Goal: Task Accomplishment & Management: Use online tool/utility

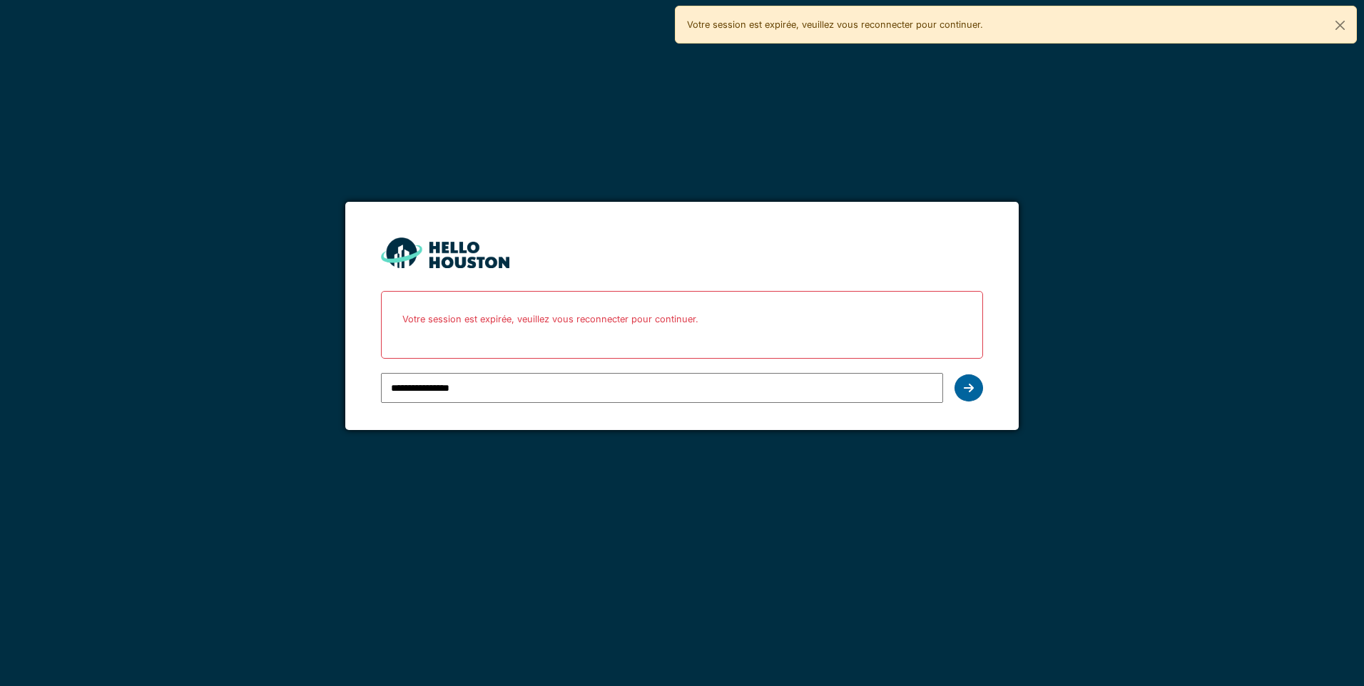
click at [963, 382] on div at bounding box center [969, 388] width 29 height 27
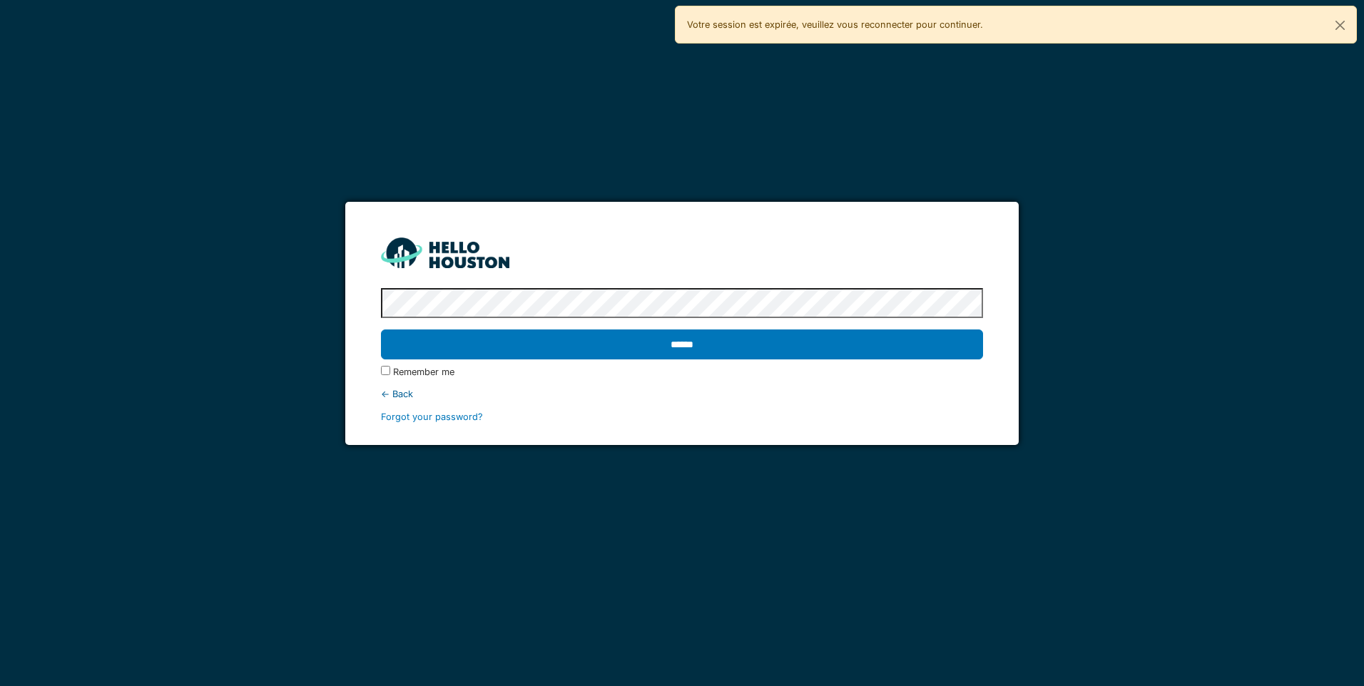
click at [890, 363] on div "******" at bounding box center [681, 344] width 601 height 41
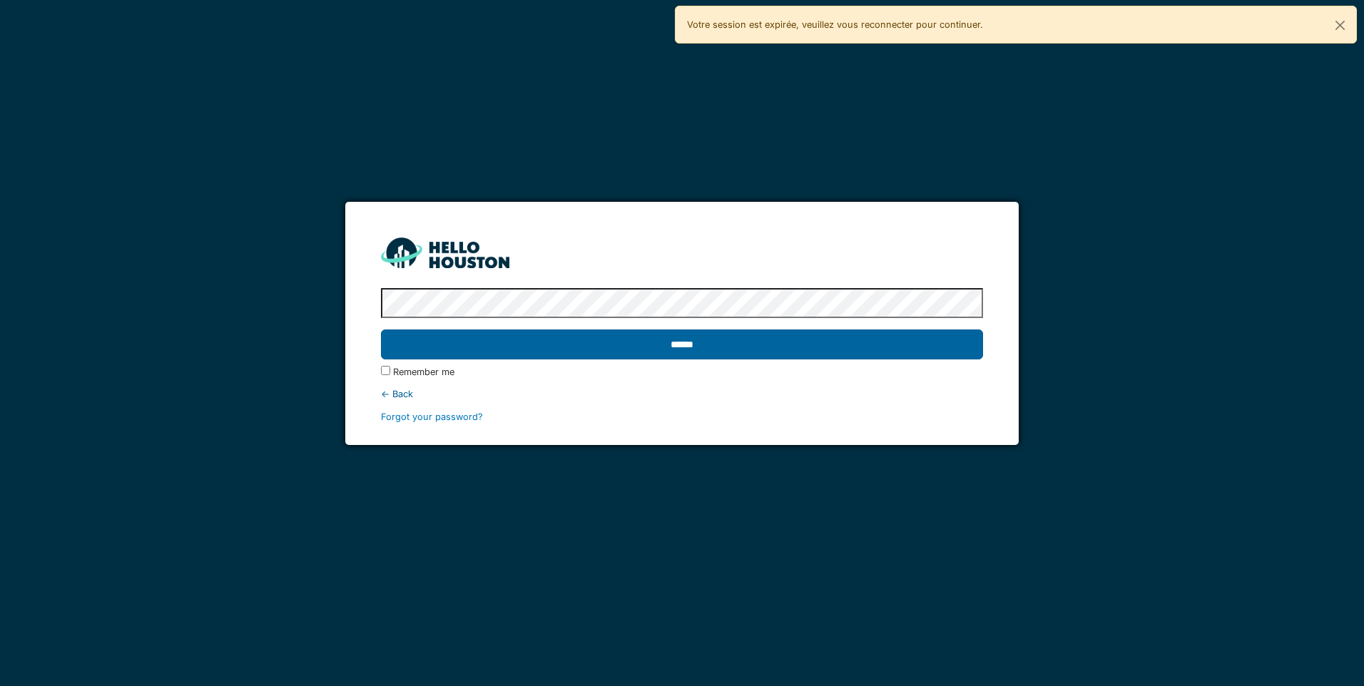
click at [898, 350] on input "******" at bounding box center [681, 345] width 601 height 30
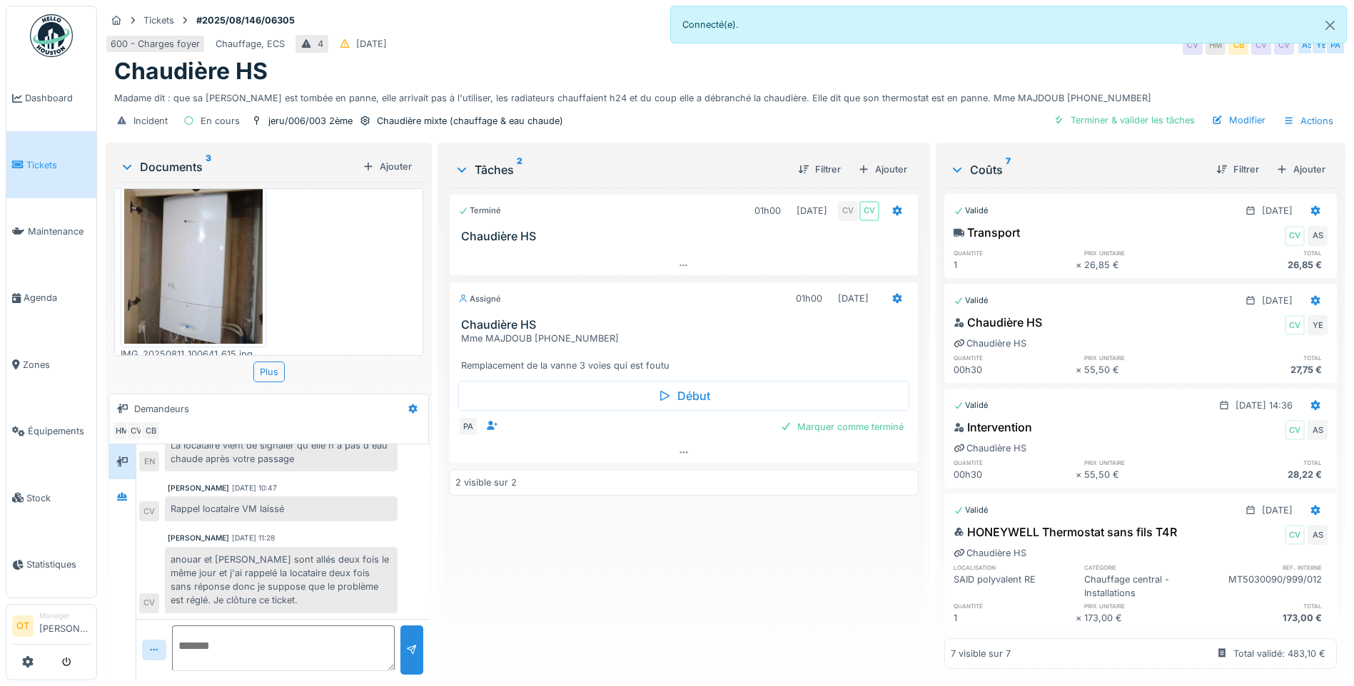
scroll to position [11, 0]
click at [691, 443] on div at bounding box center [684, 452] width 468 height 21
click at [678, 477] on icon at bounding box center [683, 481] width 11 height 9
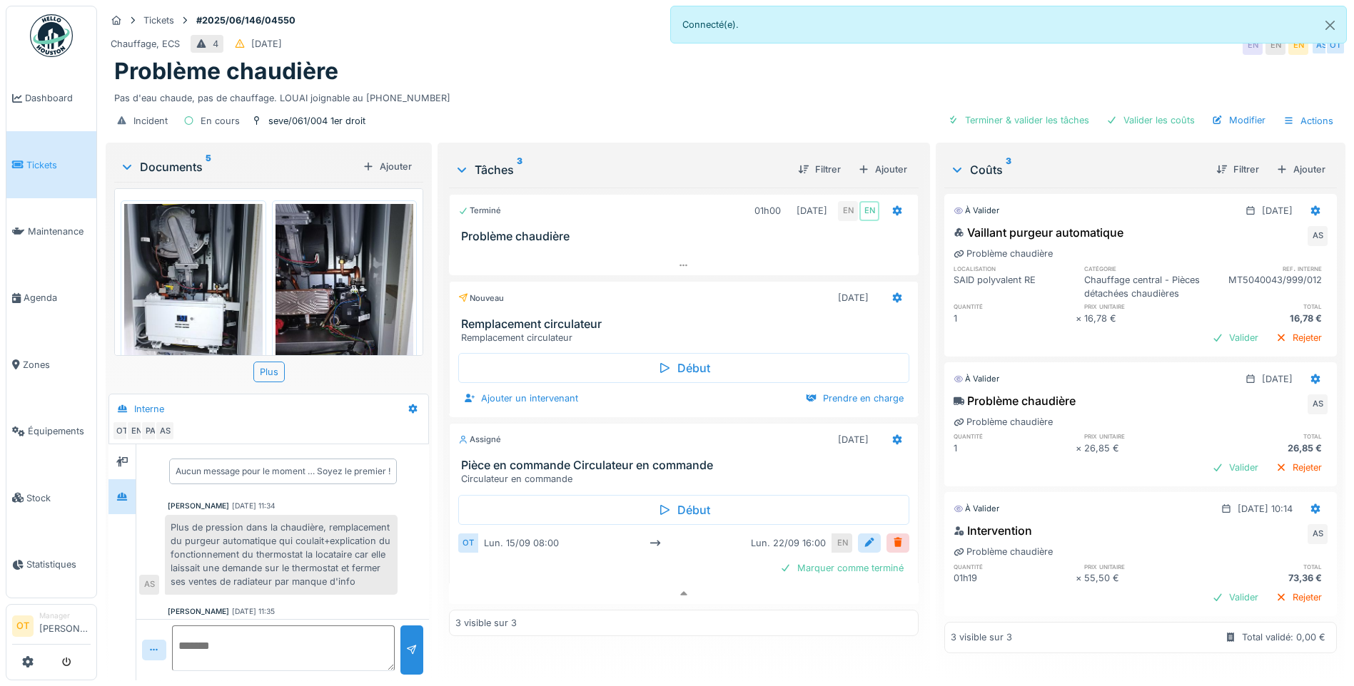
scroll to position [102, 0]
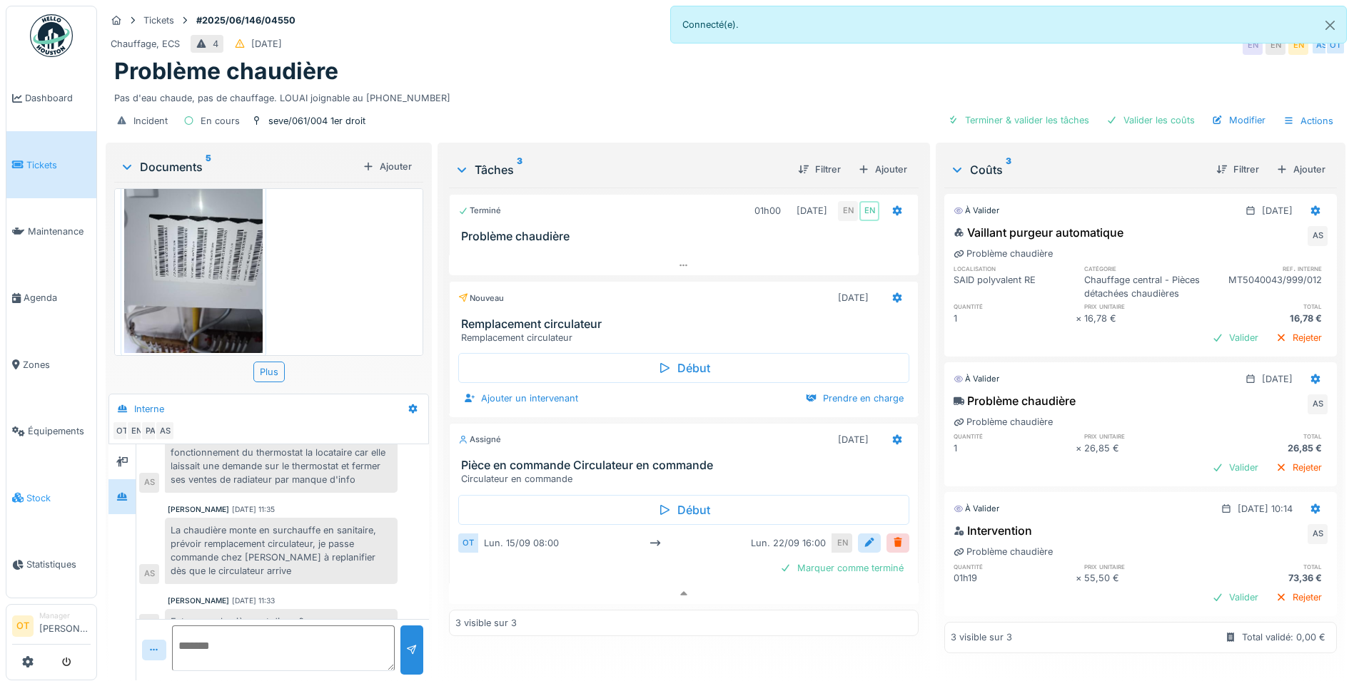
click at [35, 477] on link "Stock" at bounding box center [51, 497] width 90 height 66
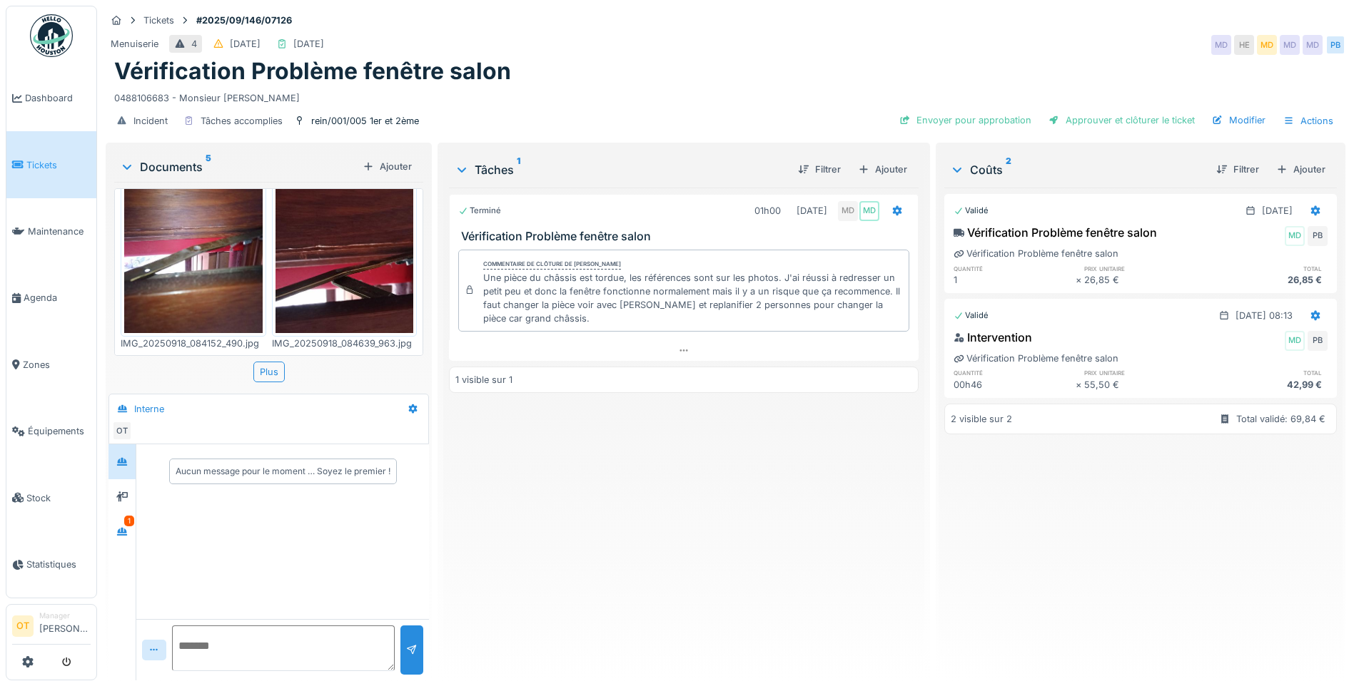
scroll to position [285, 0]
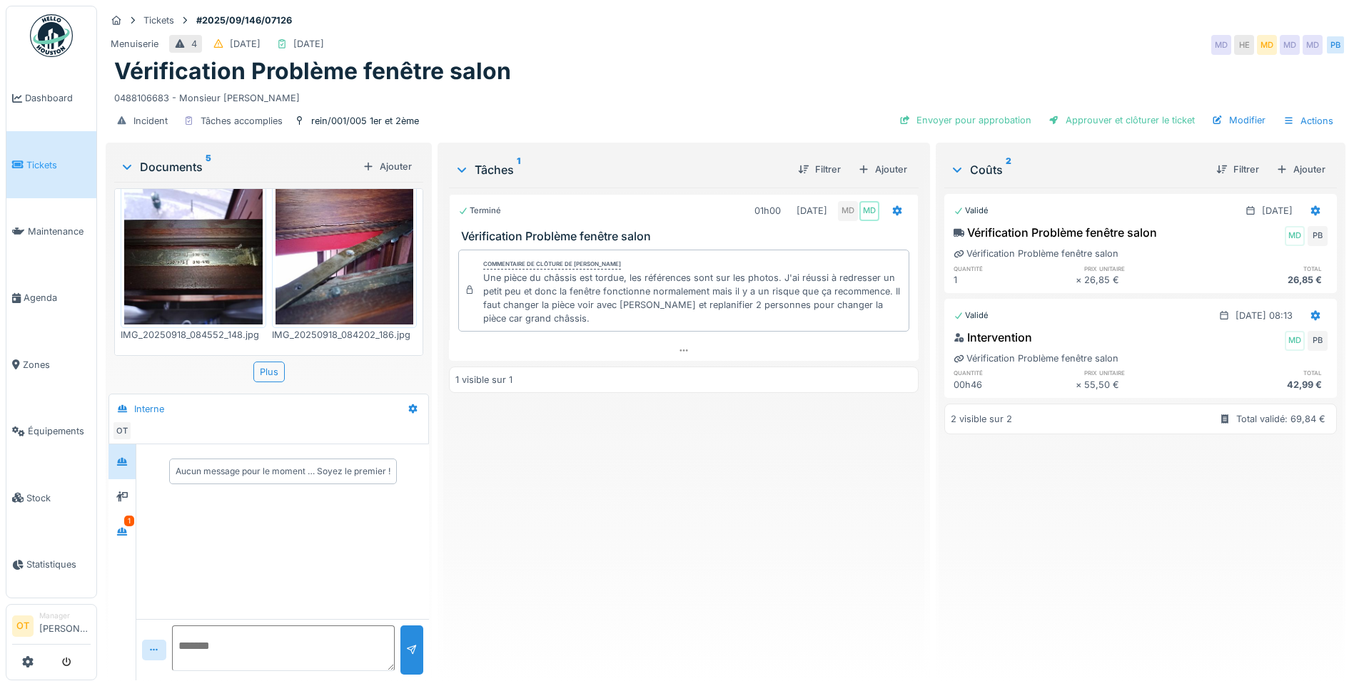
click at [163, 246] on img at bounding box center [193, 233] width 138 height 184
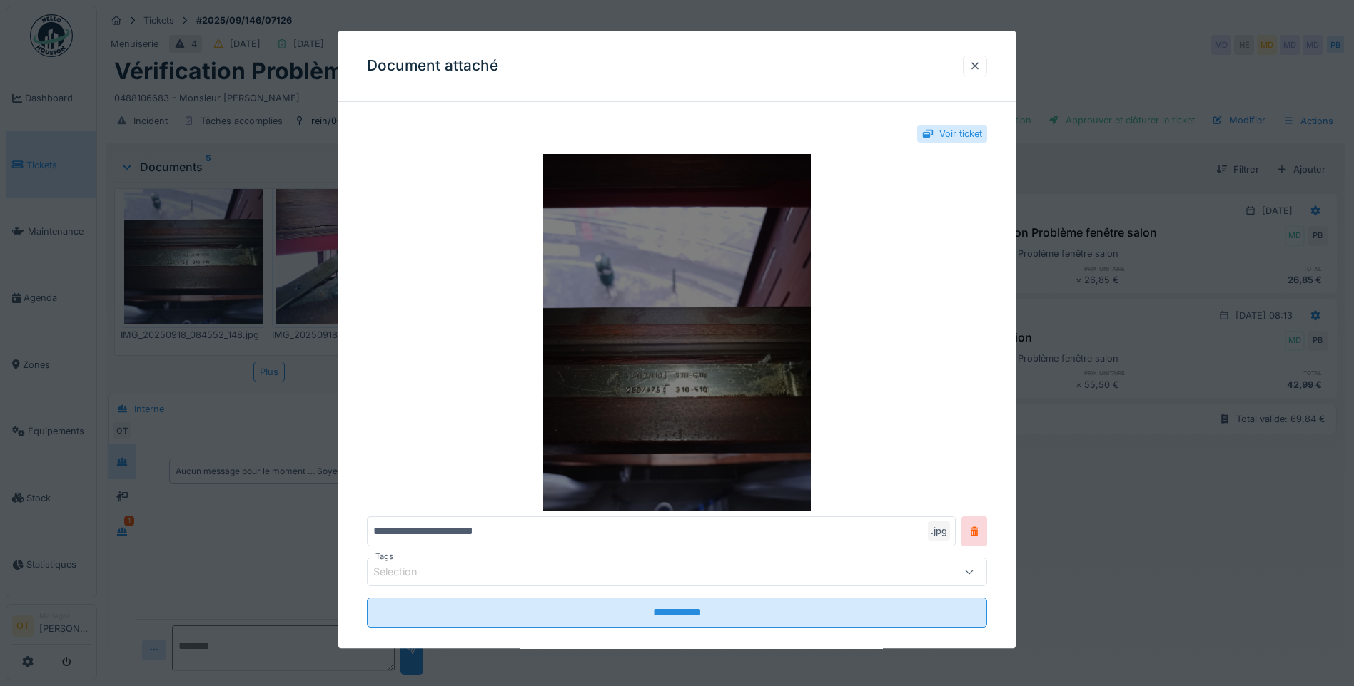
click at [684, 288] on img at bounding box center [677, 332] width 620 height 357
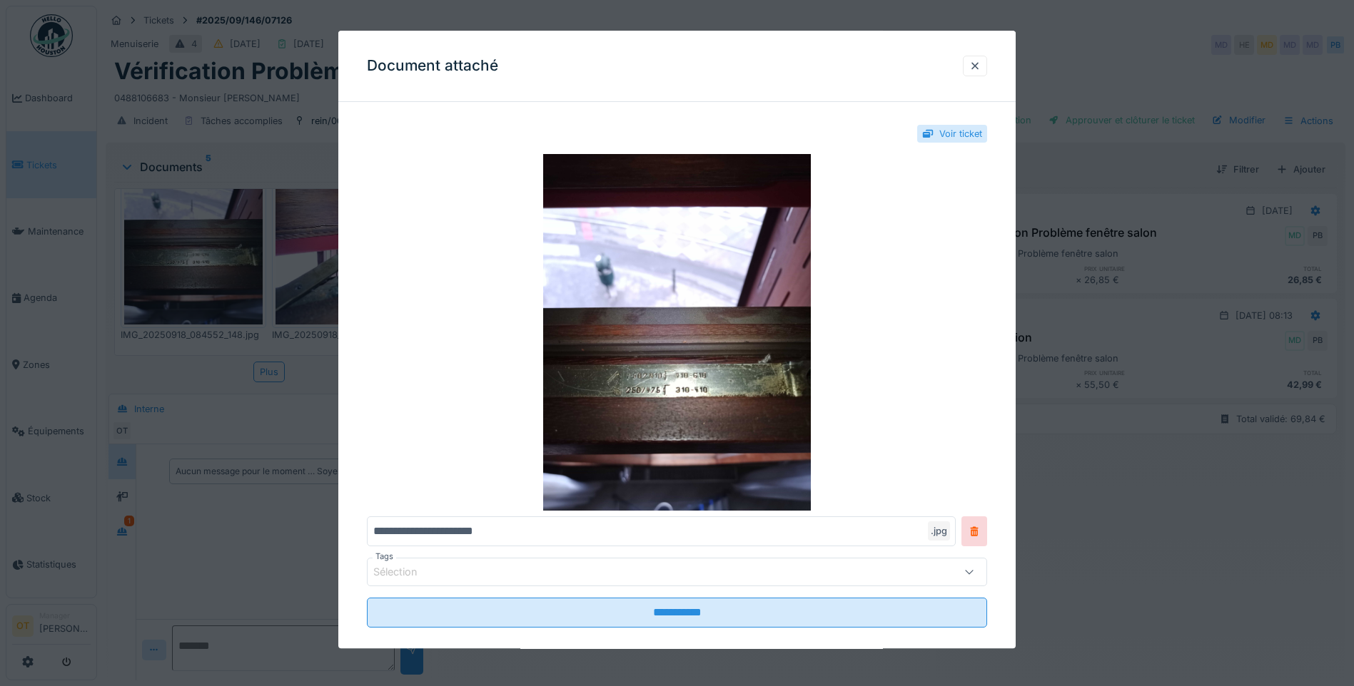
click at [225, 166] on div at bounding box center [677, 343] width 1354 height 686
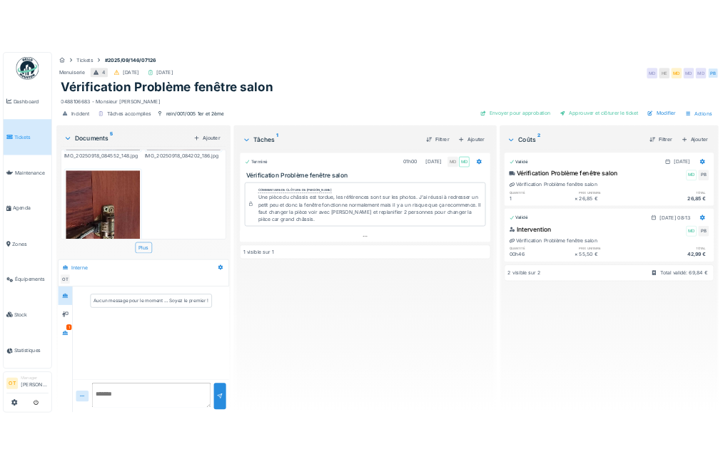
scroll to position [479, 0]
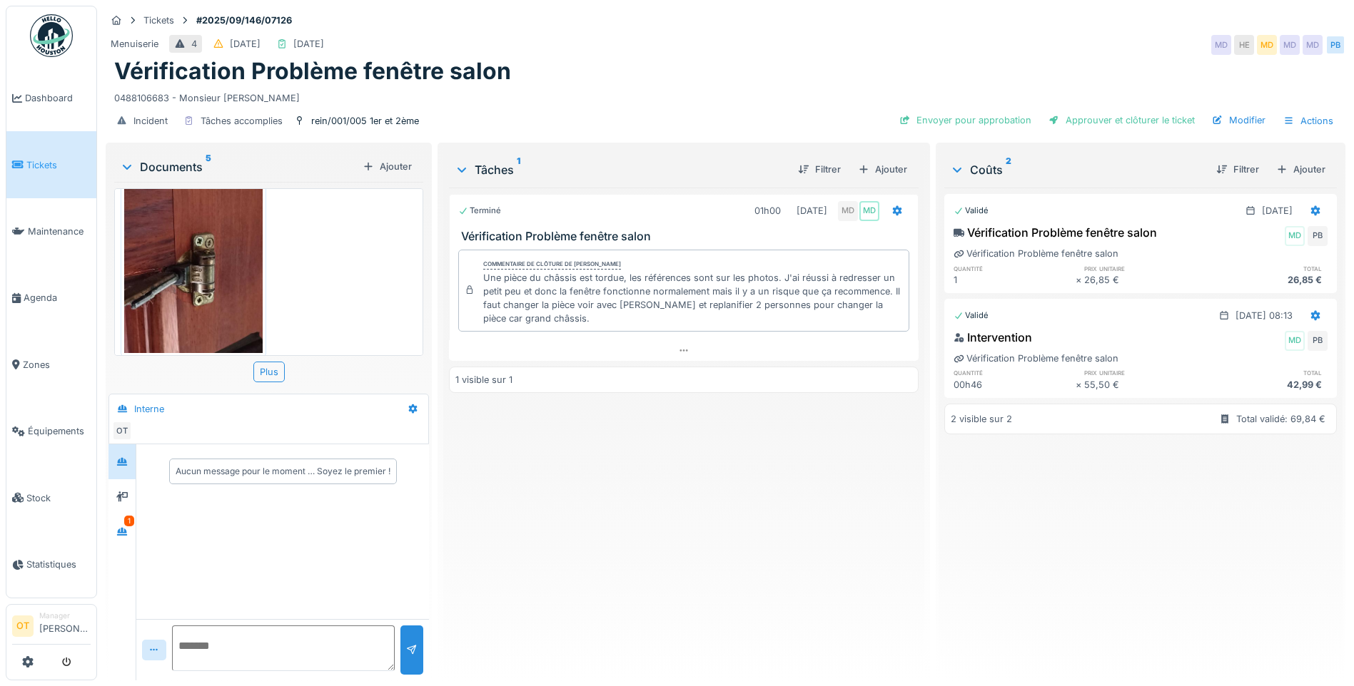
click at [205, 240] on img at bounding box center [193, 261] width 138 height 184
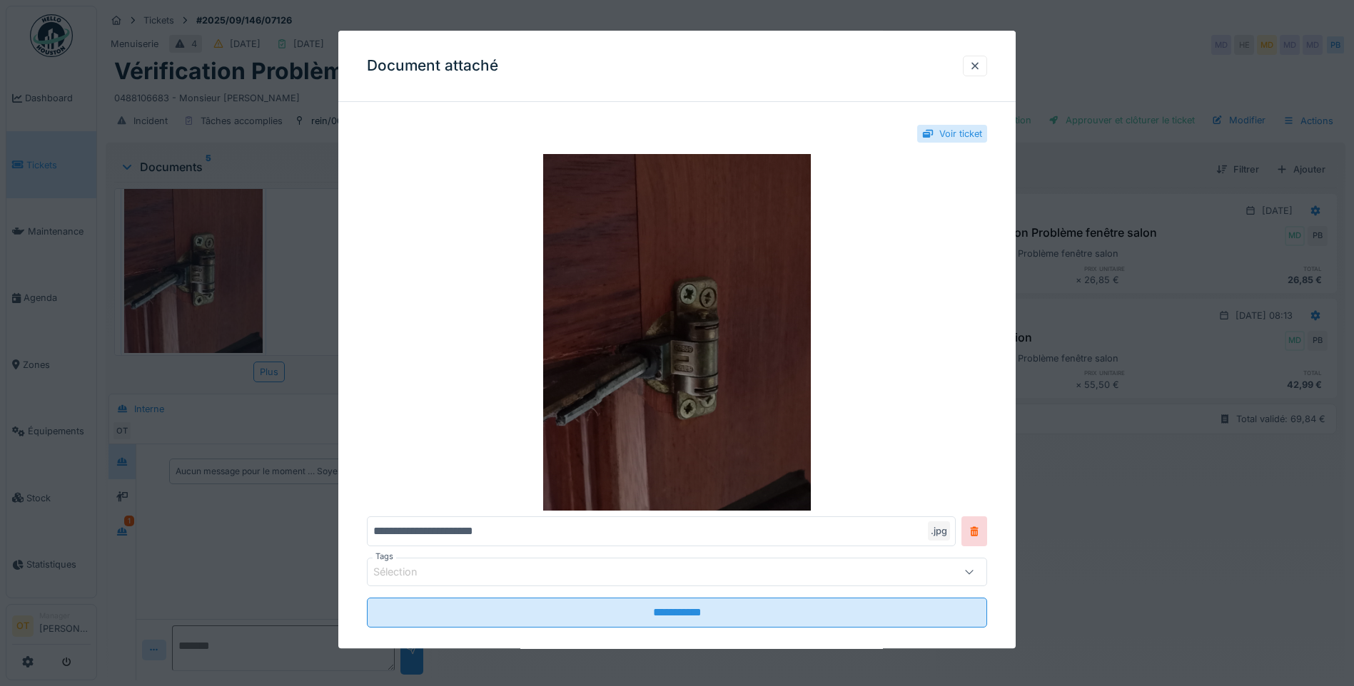
click at [683, 379] on img at bounding box center [677, 332] width 620 height 357
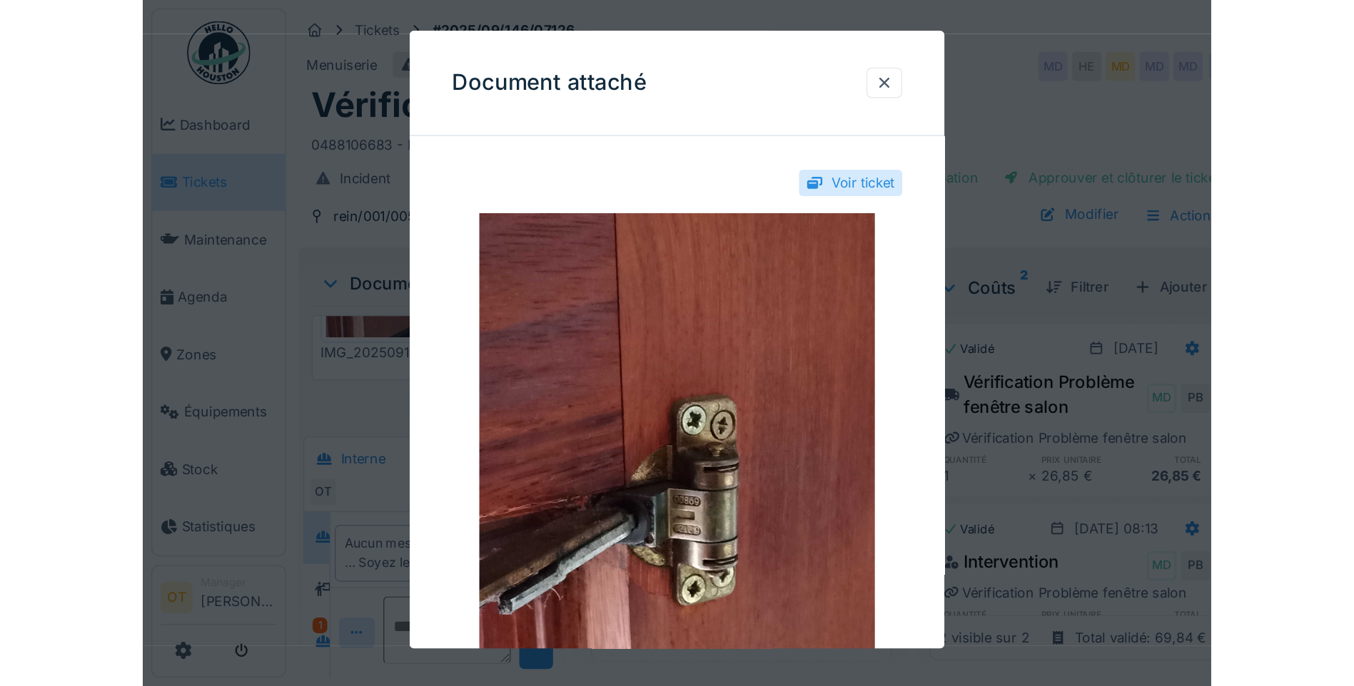
scroll to position [288, 0]
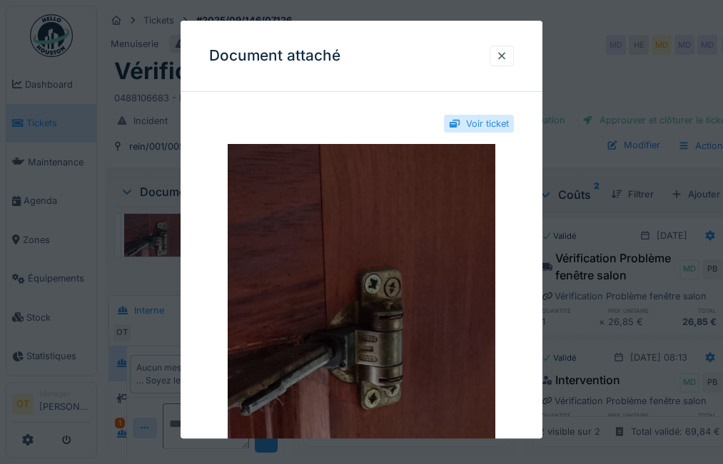
click at [453, 320] on img at bounding box center [361, 322] width 305 height 357
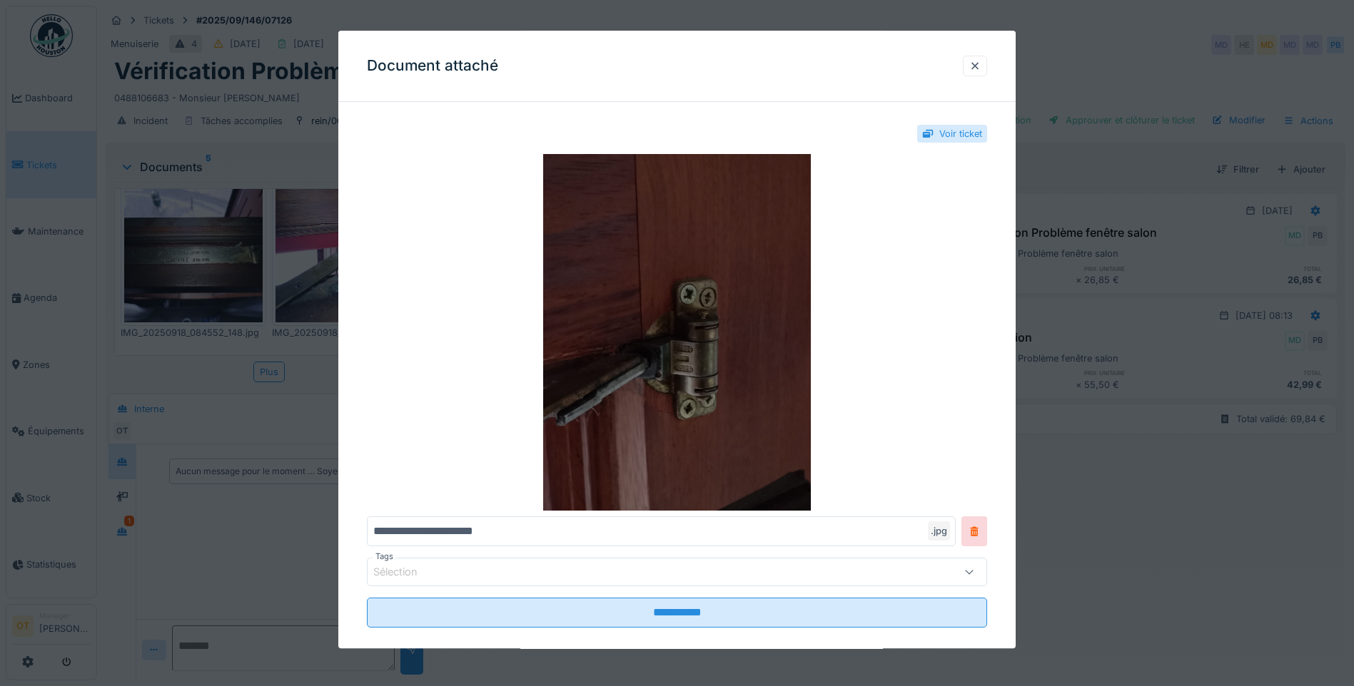
scroll to position [479, 0]
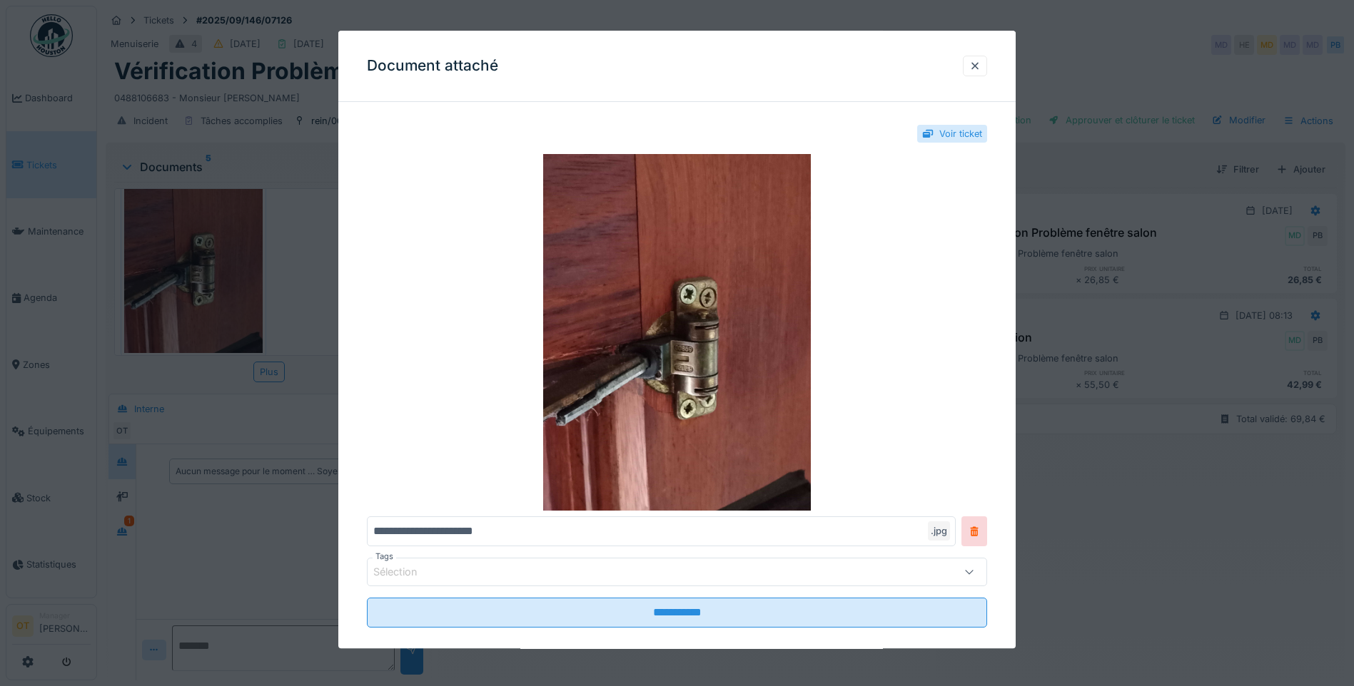
click at [297, 163] on div at bounding box center [677, 343] width 1354 height 686
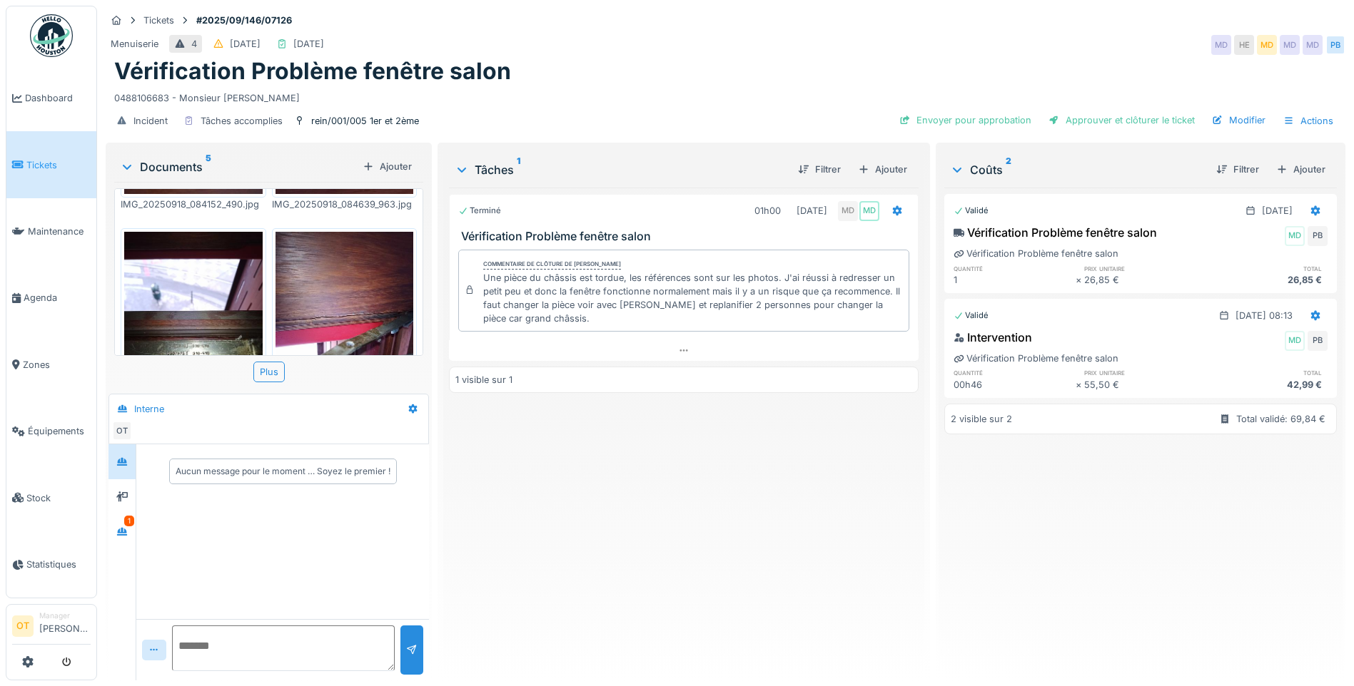
scroll to position [265, 0]
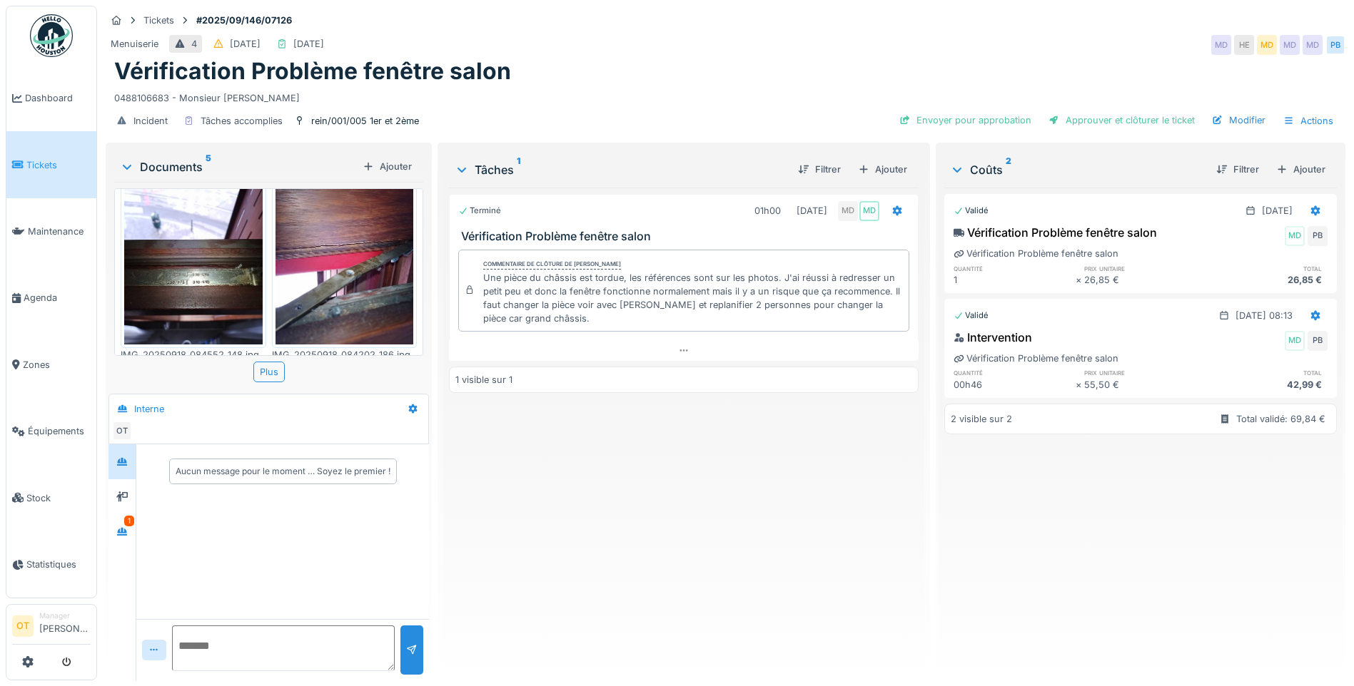
click at [362, 296] on img at bounding box center [344, 253] width 138 height 184
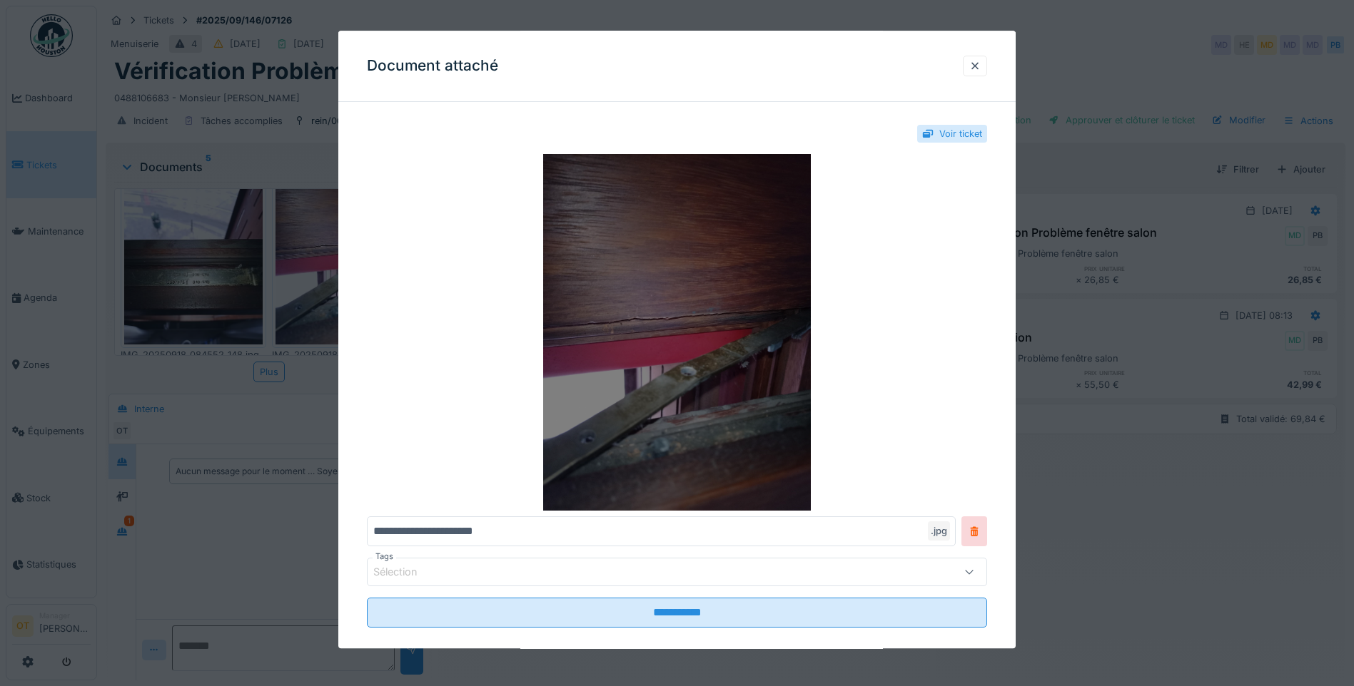
click at [685, 297] on img at bounding box center [677, 332] width 620 height 357
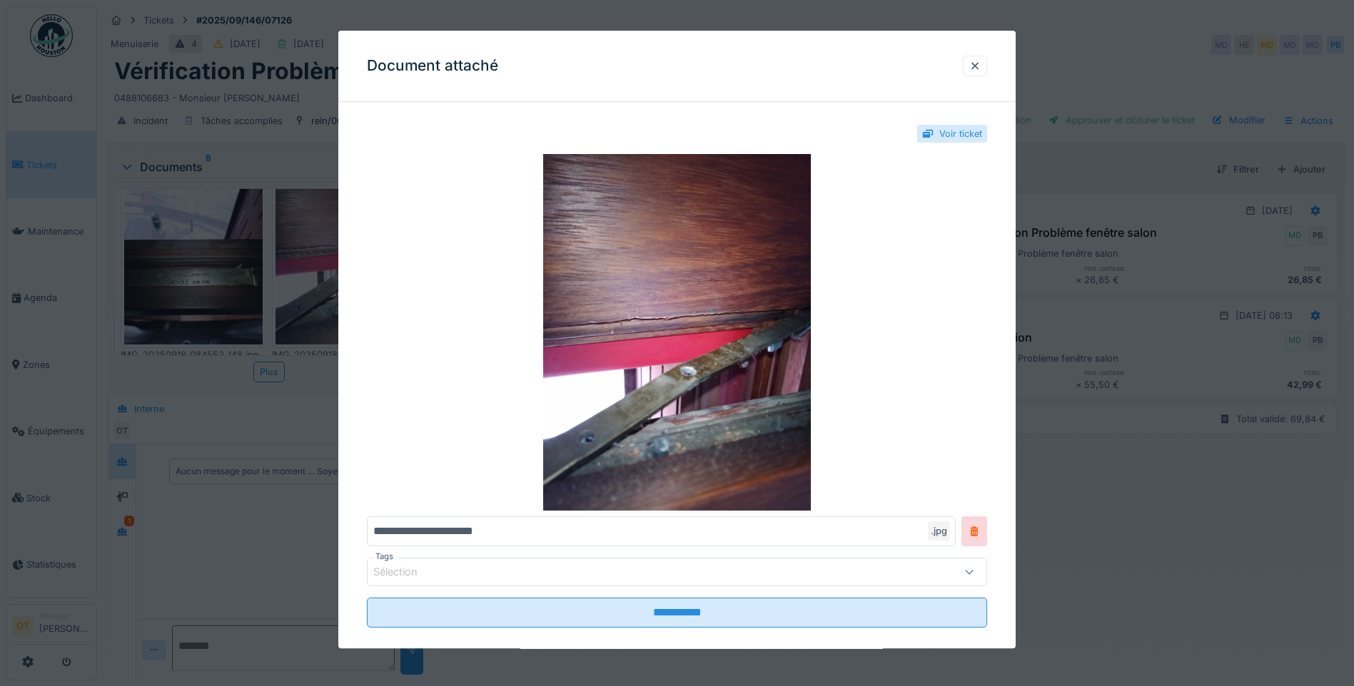
click at [213, 300] on div at bounding box center [677, 343] width 1354 height 686
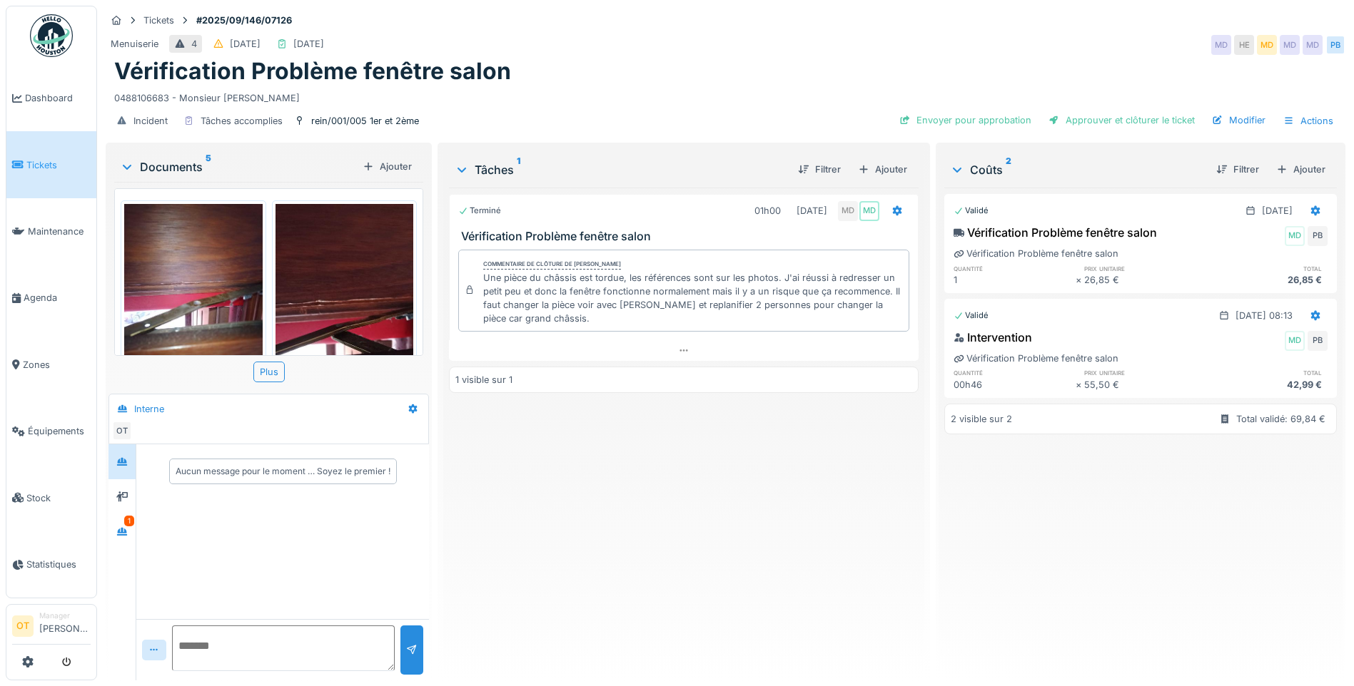
scroll to position [71, 0]
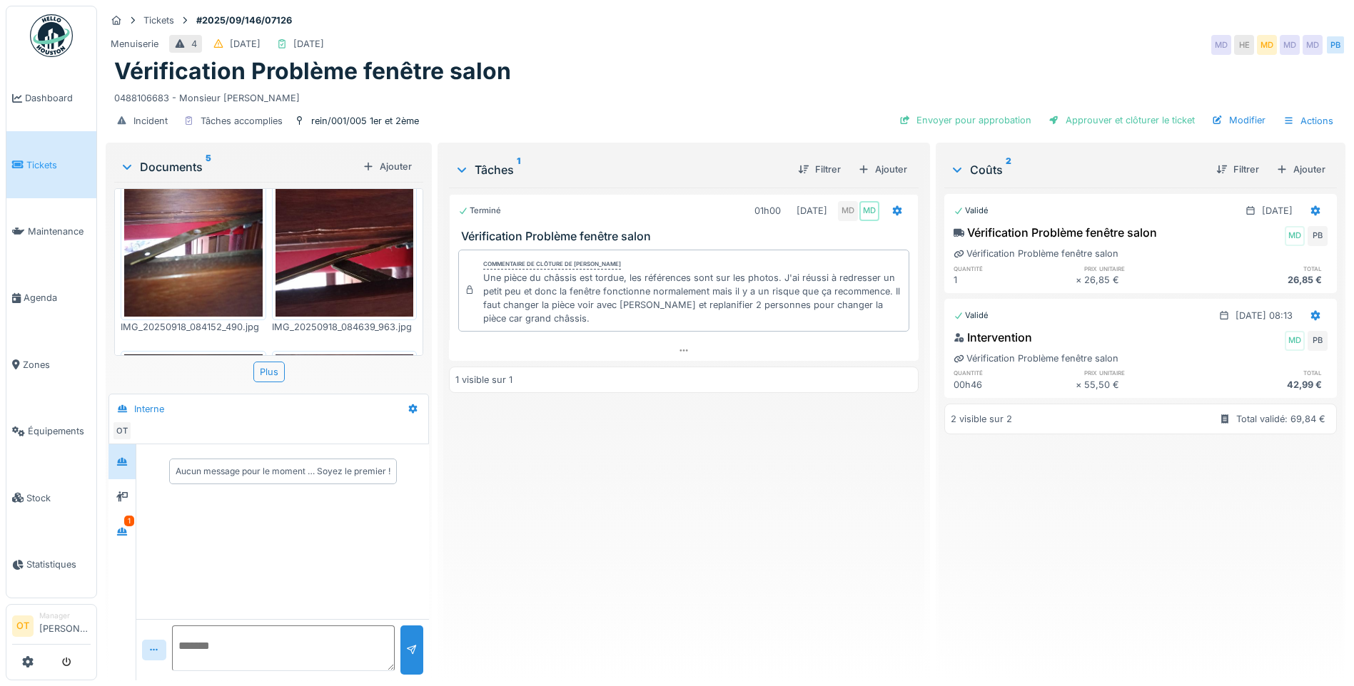
click at [200, 260] on img at bounding box center [193, 225] width 138 height 184
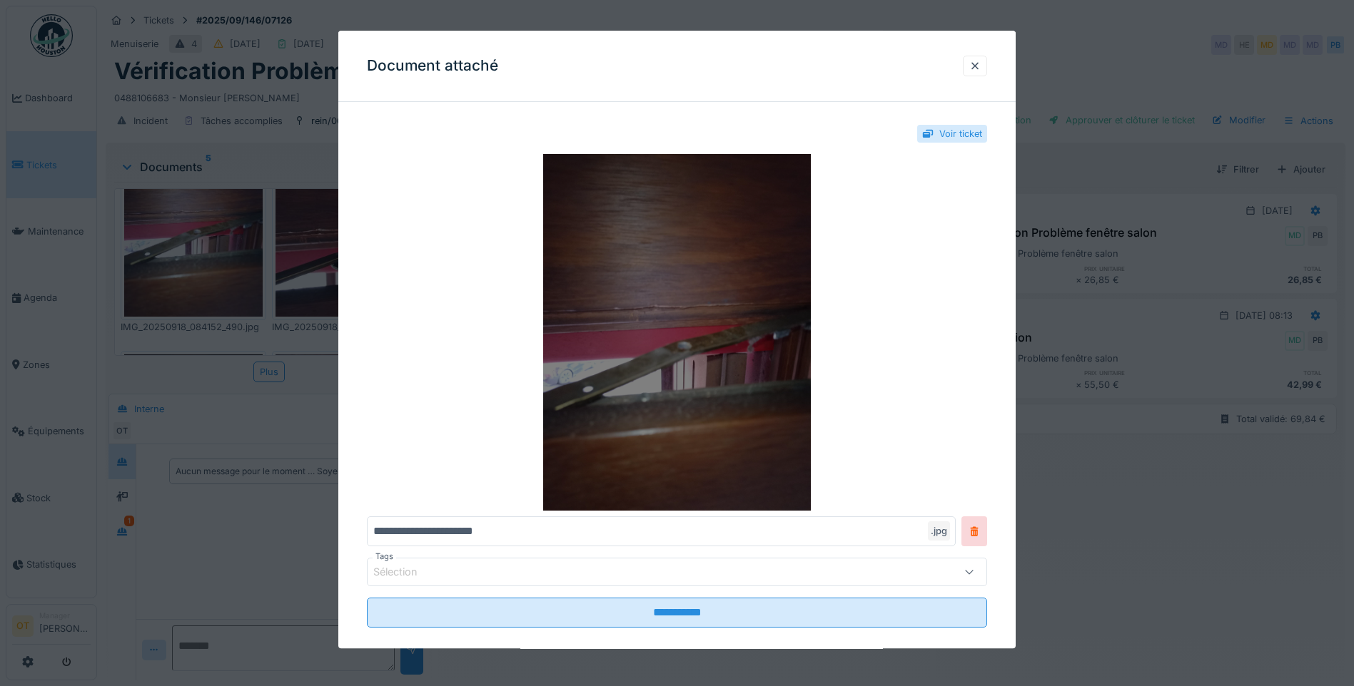
click at [724, 381] on img at bounding box center [677, 332] width 620 height 357
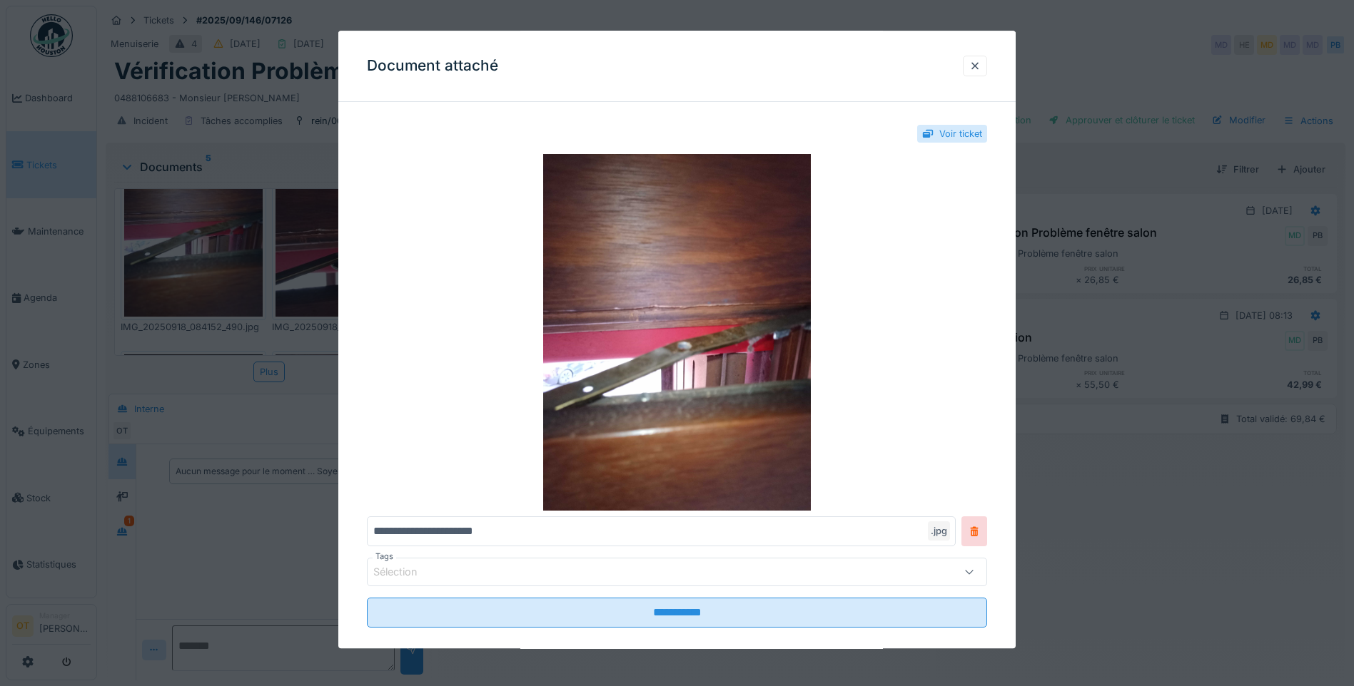
click at [254, 392] on div at bounding box center [677, 343] width 1354 height 686
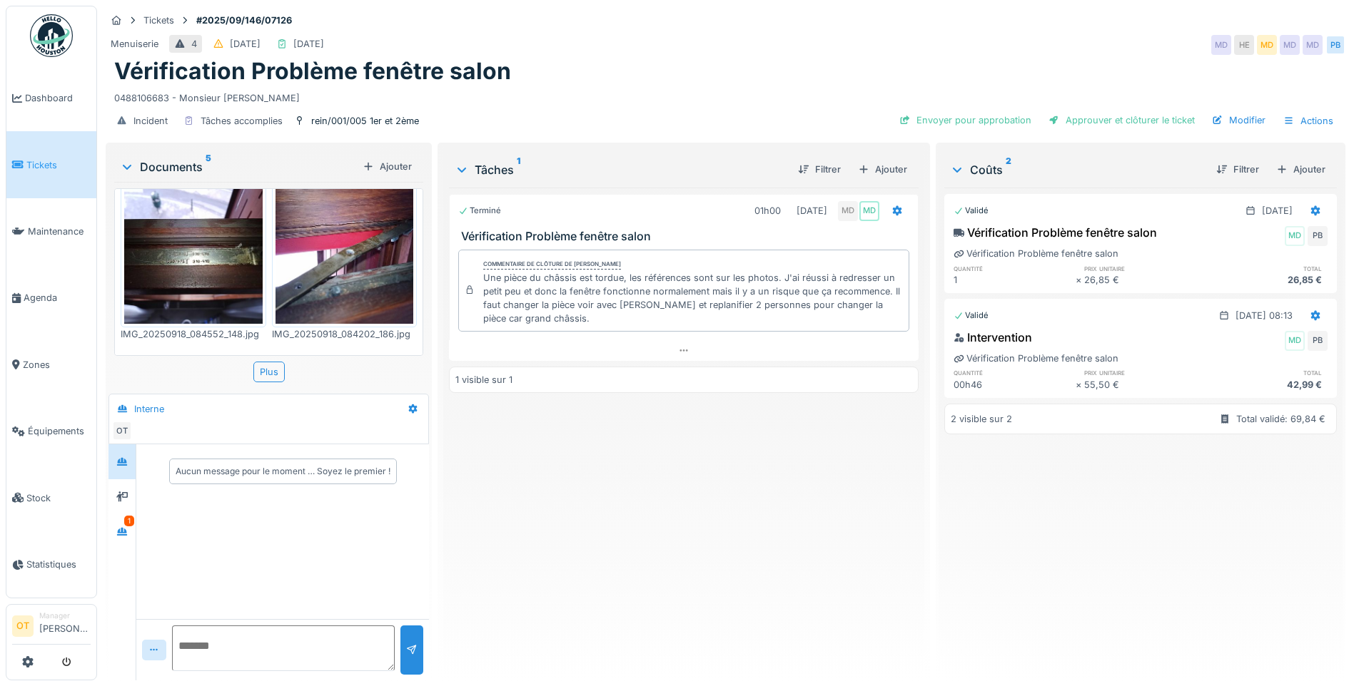
scroll to position [285, 0]
click at [216, 268] on img at bounding box center [193, 233] width 138 height 184
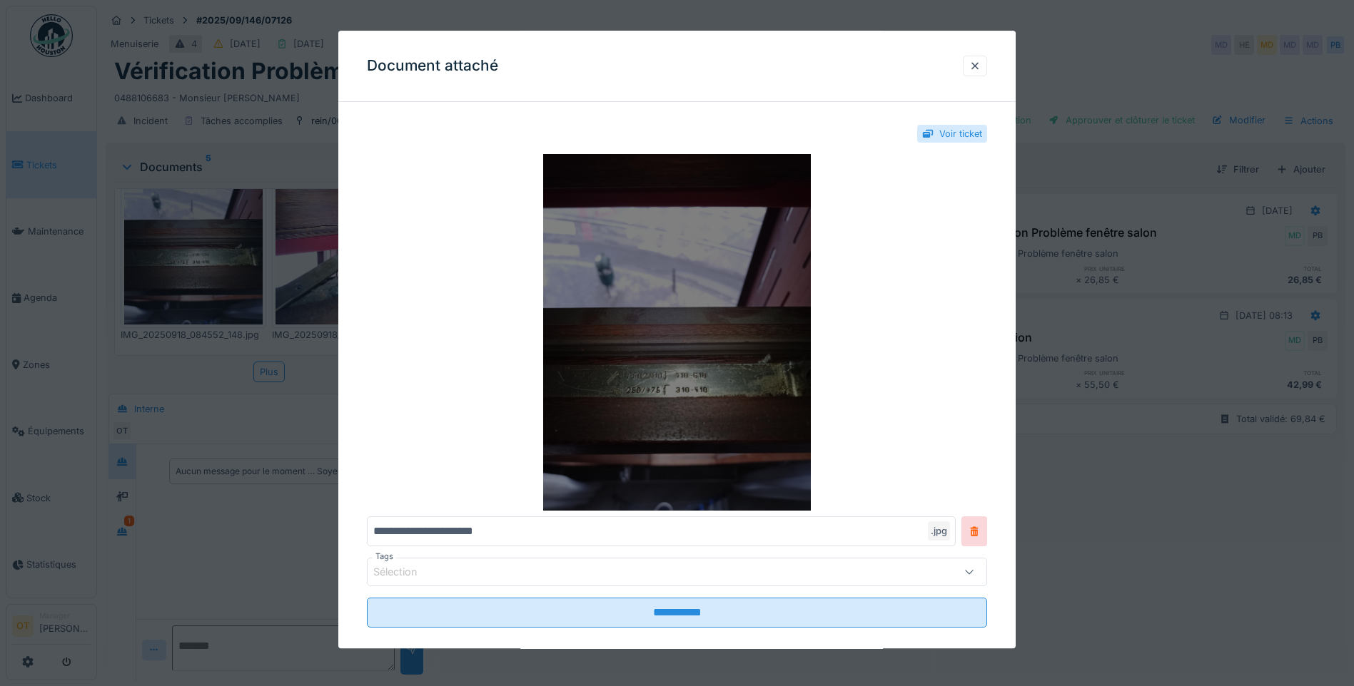
click at [699, 426] on img at bounding box center [677, 332] width 620 height 357
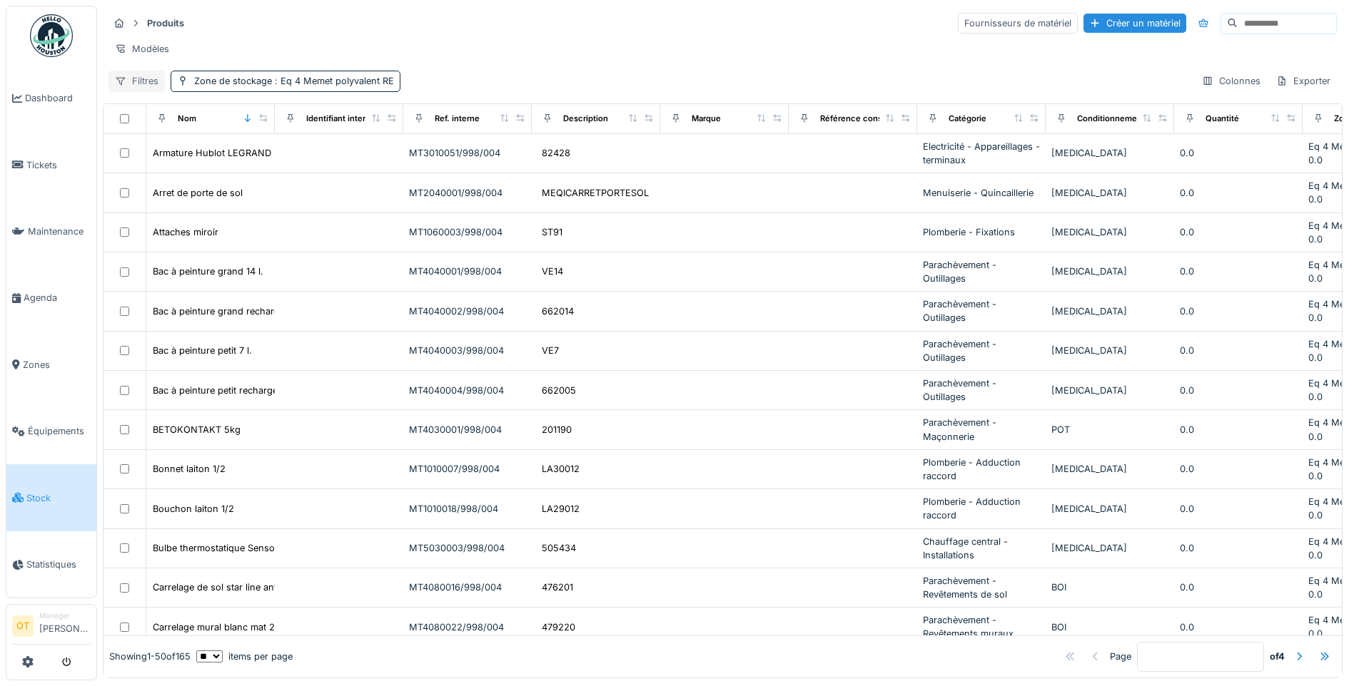
click at [117, 86] on icon at bounding box center [120, 82] width 9 height 8
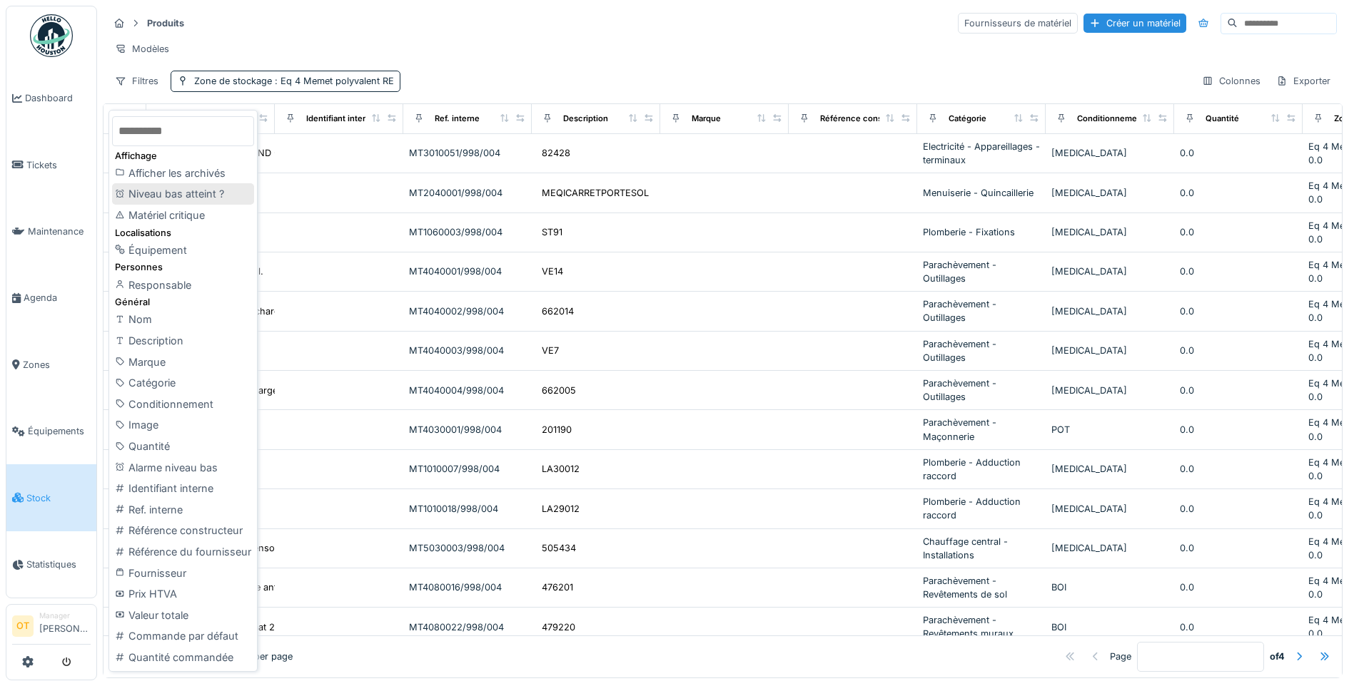
click at [151, 190] on div "Niveau bas atteint ?" at bounding box center [183, 193] width 142 height 21
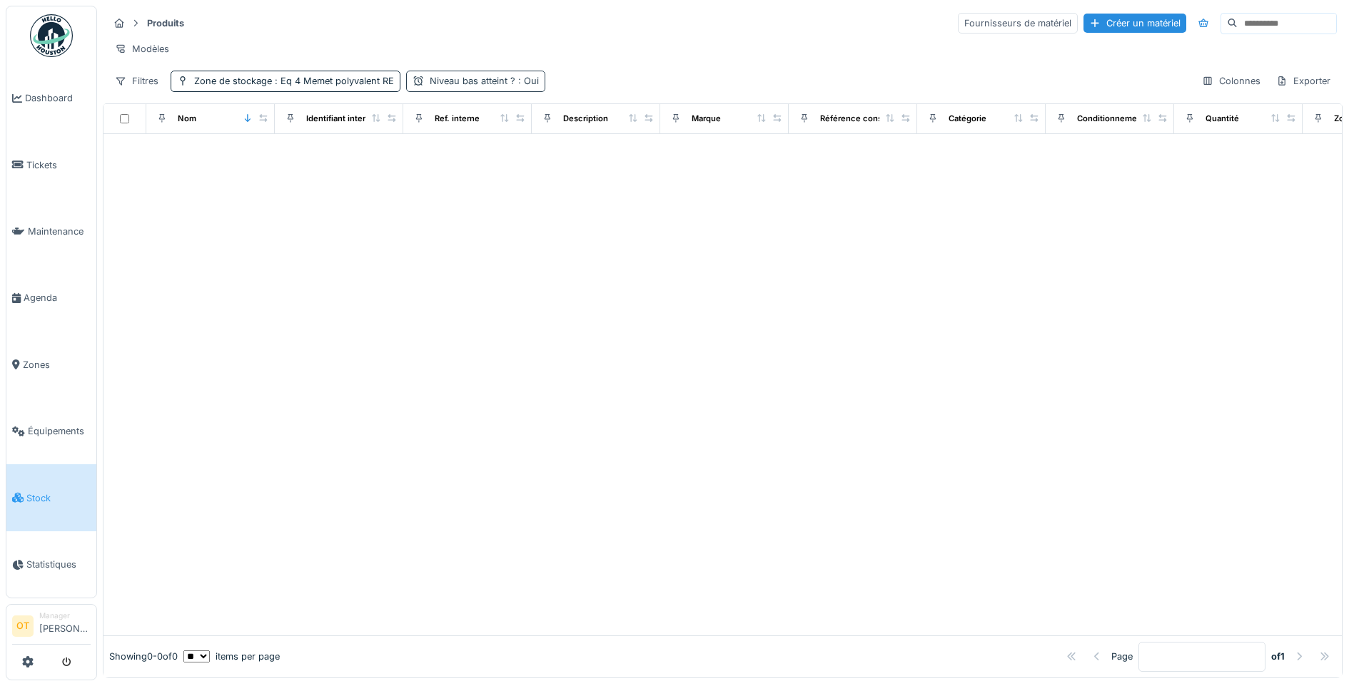
click at [489, 88] on div "Niveau bas atteint ? : Oui" at bounding box center [484, 81] width 109 height 14
click at [417, 157] on icon at bounding box center [416, 156] width 9 height 7
click at [680, 49] on div "Modèles" at bounding box center [722, 49] width 1228 height 21
click at [484, 200] on div at bounding box center [722, 385] width 1238 height 502
click at [462, 86] on span ": Eq 4 Memet polyvalent RE" at bounding box center [481, 81] width 122 height 11
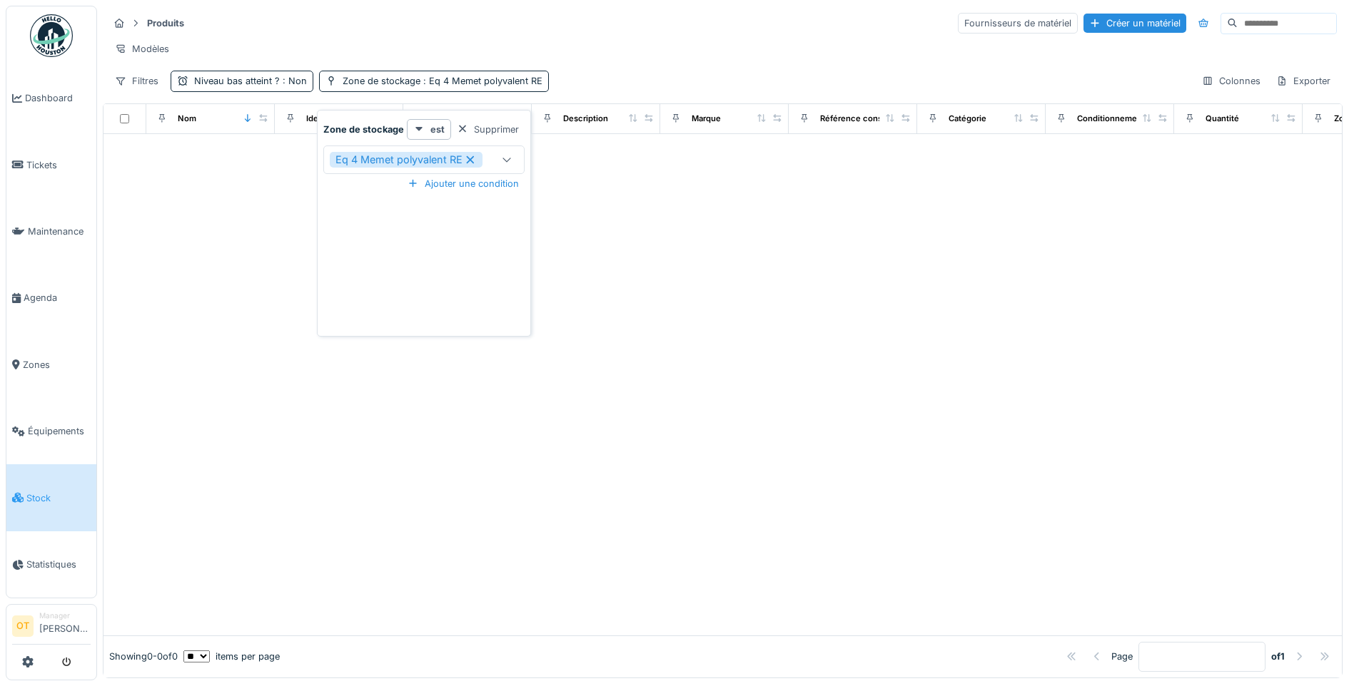
click at [474, 161] on icon at bounding box center [470, 160] width 13 height 10
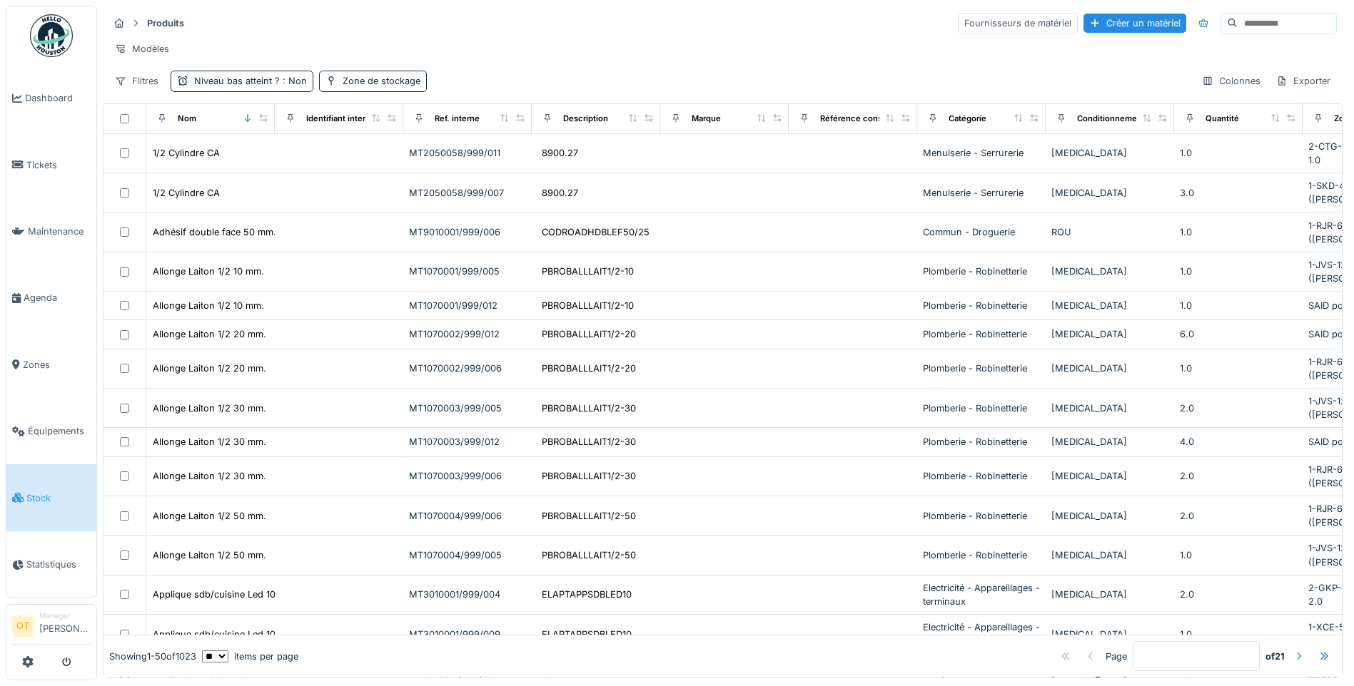
click at [1237, 31] on input at bounding box center [1286, 24] width 98 height 20
paste input "*********"
type input "*********"
